Goal: Information Seeking & Learning: Learn about a topic

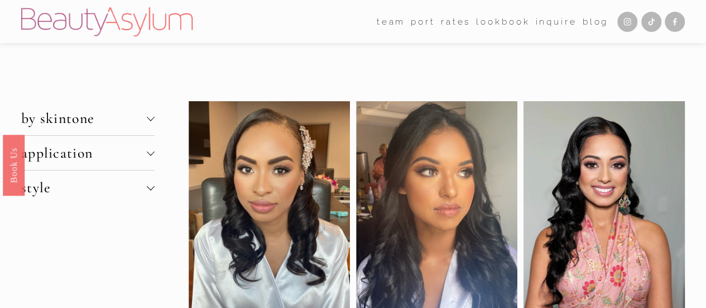
click at [70, 117] on span "by skintone" at bounding box center [84, 117] width 126 height 17
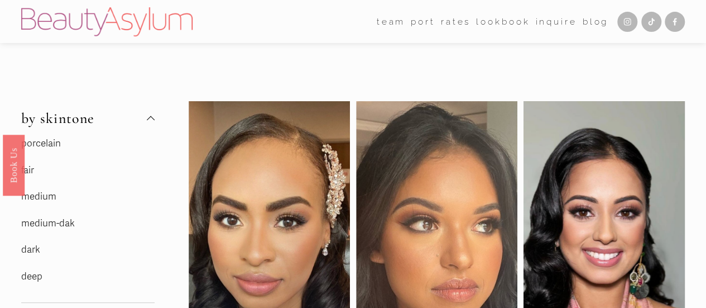
click at [50, 197] on link "medium" at bounding box center [38, 196] width 35 height 12
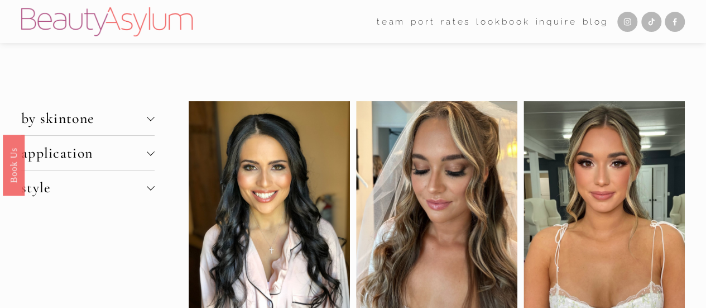
click at [130, 116] on span "by skintone" at bounding box center [84, 117] width 126 height 17
click at [146, 114] on span "by skintone" at bounding box center [84, 117] width 126 height 17
click at [152, 122] on div at bounding box center [151, 118] width 8 height 8
click at [128, 119] on span "by skintone" at bounding box center [84, 117] width 126 height 17
click at [152, 119] on div at bounding box center [151, 117] width 8 height 8
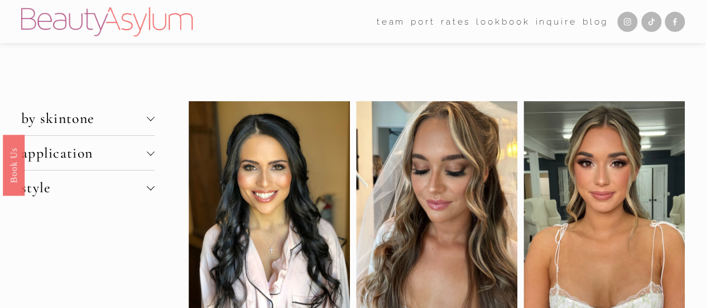
click at [151, 123] on button "by skintone" at bounding box center [87, 118] width 133 height 34
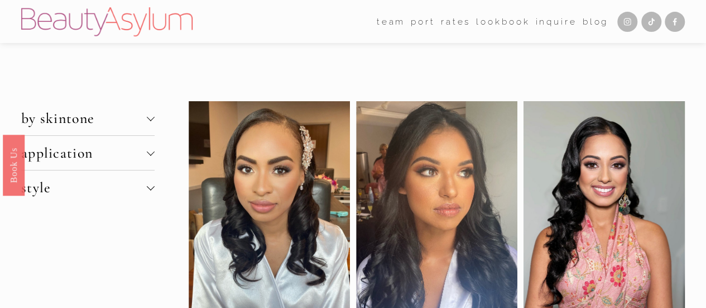
click at [150, 119] on div at bounding box center [151, 117] width 8 height 8
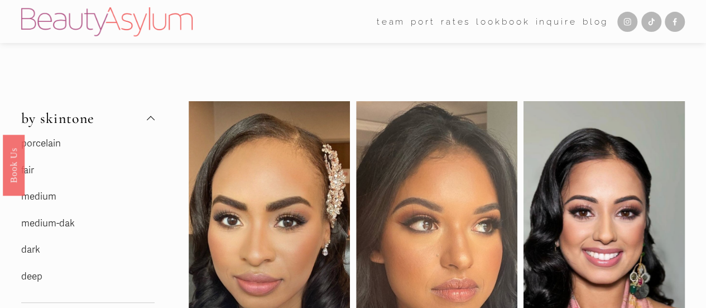
click at [61, 218] on link "medium-dak" at bounding box center [48, 223] width 54 height 12
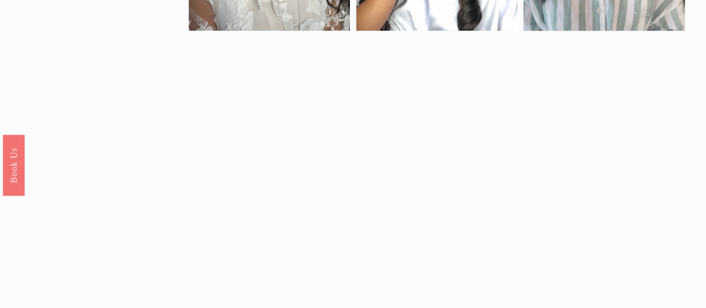
scroll to position [651, 0]
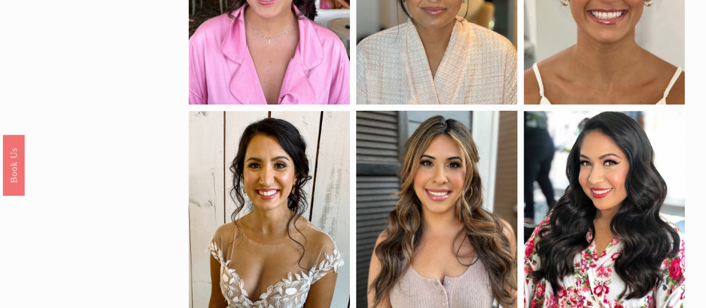
click at [396, 16] on div at bounding box center [436, 6] width 161 height 198
click at [400, 65] on div at bounding box center [436, 6] width 161 height 198
